Goal: Task Accomplishment & Management: Use online tool/utility

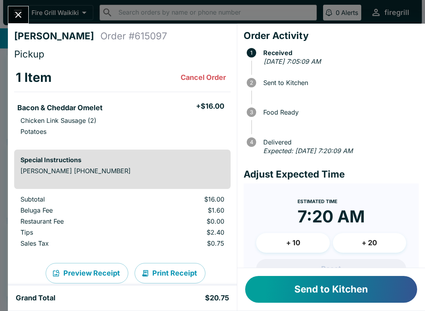
click at [306, 293] on button "Send to Kitchen" at bounding box center [331, 289] width 172 height 27
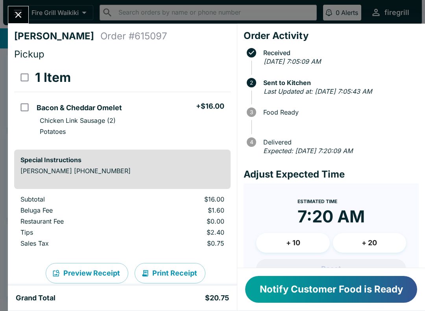
click at [299, 283] on button "Notify Customer Food is Ready" at bounding box center [331, 289] width 172 height 27
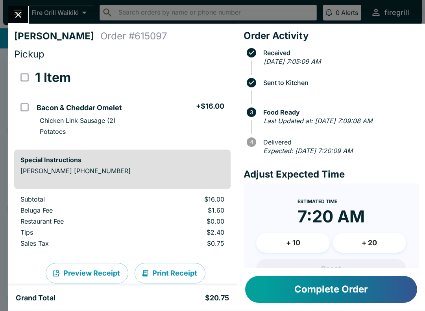
click at [298, 284] on button "Complete Order" at bounding box center [331, 289] width 172 height 27
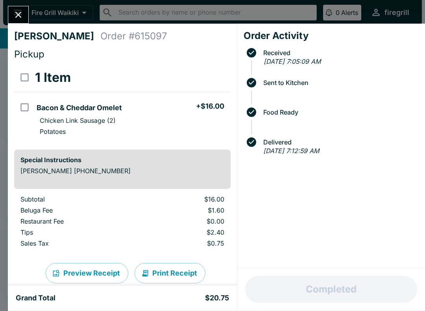
click at [20, 13] on icon "Close" at bounding box center [18, 15] width 6 height 6
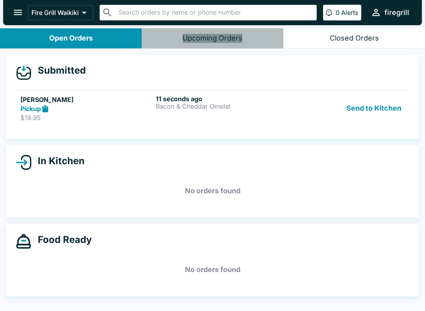
click at [213, 39] on div "Upcoming Orders" at bounding box center [213, 38] width 60 height 9
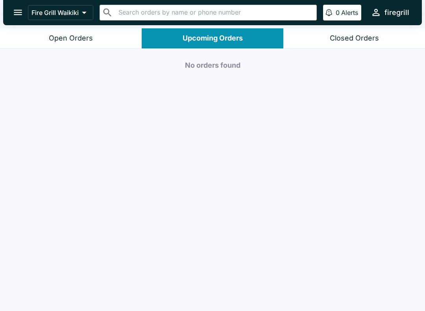
click at [352, 38] on div "Closed Orders" at bounding box center [354, 38] width 49 height 9
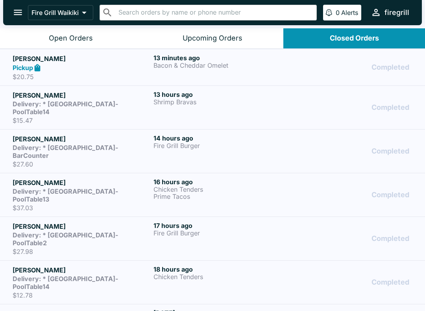
click at [64, 41] on div "Open Orders" at bounding box center [71, 38] width 44 height 9
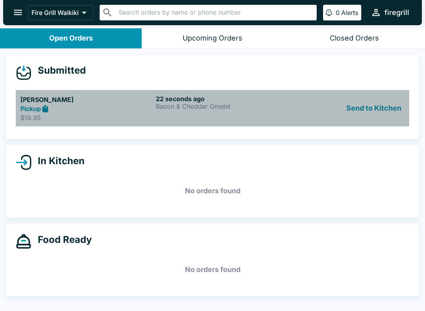
click at [141, 117] on p "$19.95" at bounding box center [86, 118] width 132 height 8
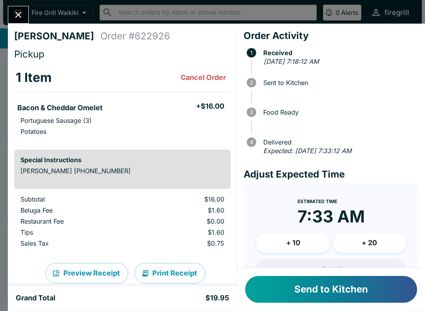
click at [330, 294] on button "Send to Kitchen" at bounding box center [331, 289] width 172 height 27
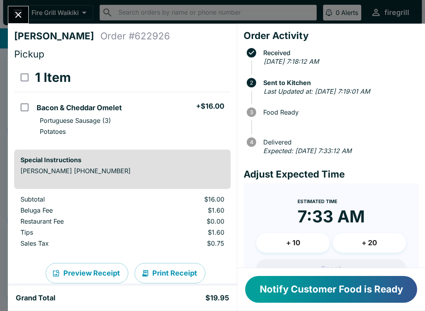
click at [302, 291] on button "Notify Customer Food is Ready" at bounding box center [331, 289] width 172 height 27
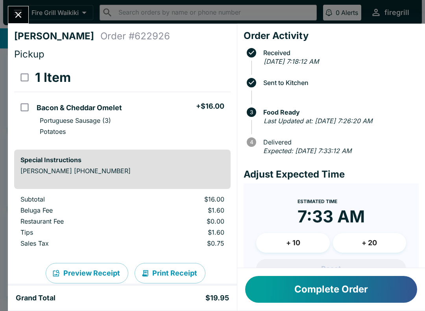
click at [318, 293] on button "Complete Order" at bounding box center [331, 289] width 172 height 27
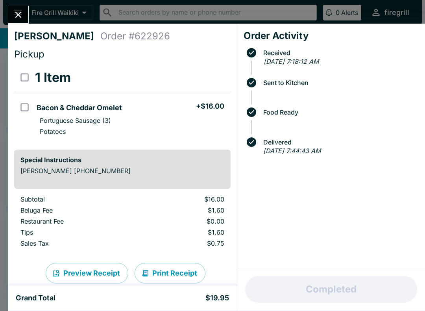
click at [16, 12] on icon "Close" at bounding box center [18, 14] width 11 height 11
